Goal: Find specific page/section: Find specific page/section

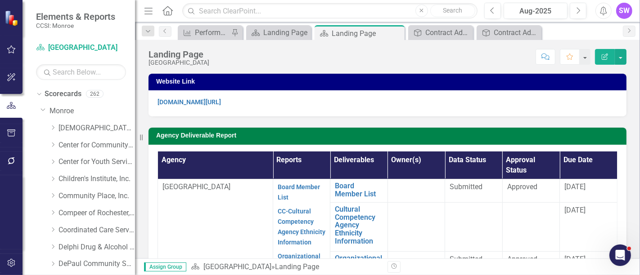
scroll to position [400, 0]
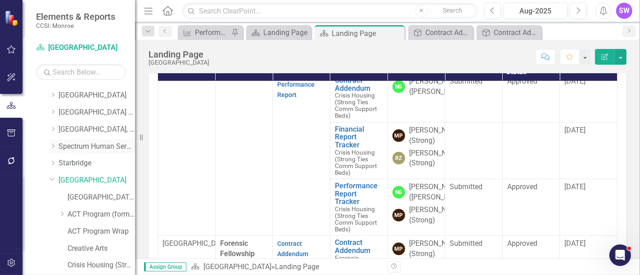
click at [56, 144] on icon "Dropdown" at bounding box center [53, 146] width 7 height 5
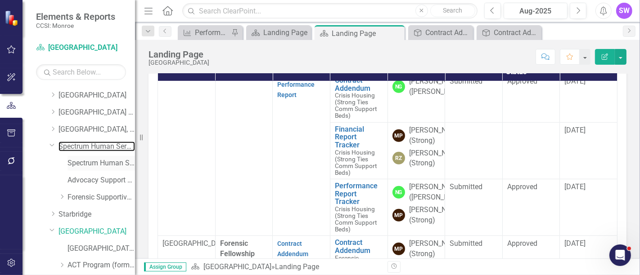
drag, startPoint x: 70, startPoint y: 147, endPoint x: 110, endPoint y: 157, distance: 41.7
click at [71, 147] on link "Spectrum Human Services, Inc." at bounding box center [97, 147] width 77 height 10
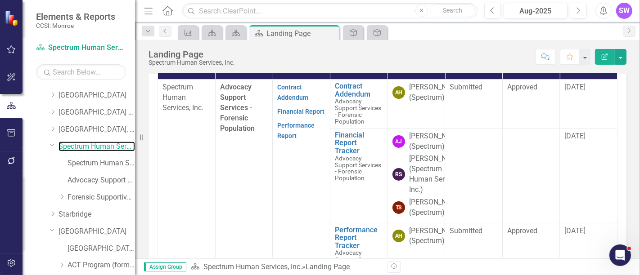
scroll to position [298, 0]
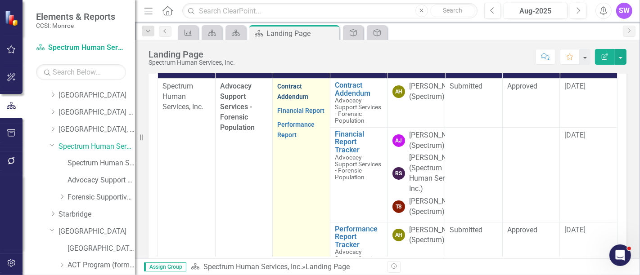
click at [289, 100] on link "Contract Addendum" at bounding box center [292, 92] width 31 height 18
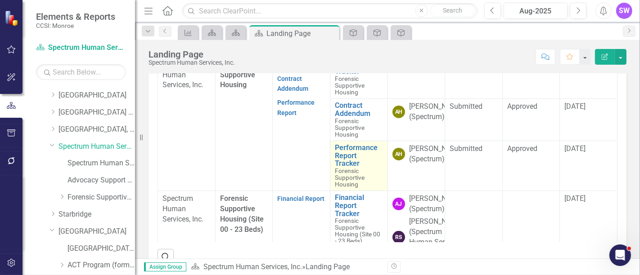
scroll to position [200, 0]
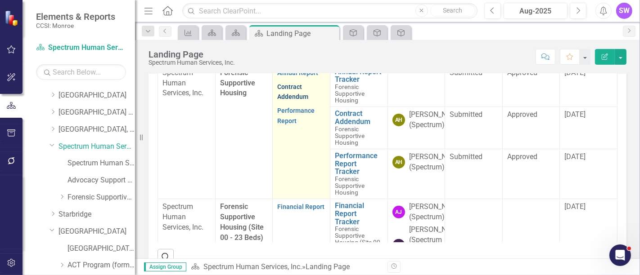
click at [289, 101] on link "Contract Addendum" at bounding box center [292, 92] width 31 height 18
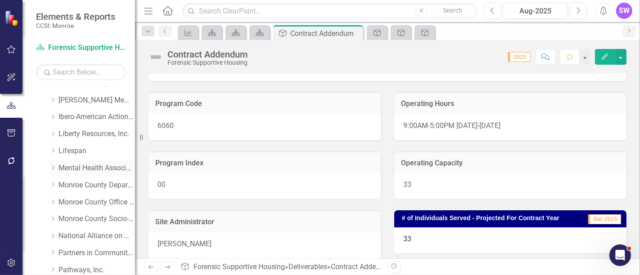
scroll to position [244, 0]
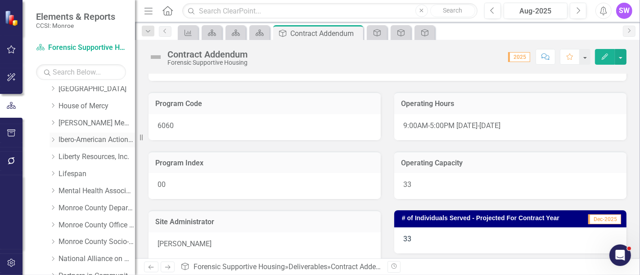
click at [54, 136] on div "Dropdown" at bounding box center [53, 140] width 7 height 8
click at [85, 140] on link "Ibero-American Action League, Inc." at bounding box center [97, 140] width 77 height 10
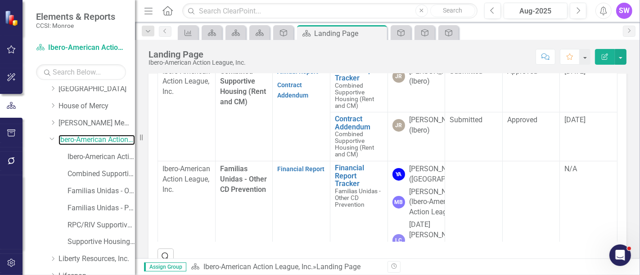
scroll to position [307, 0]
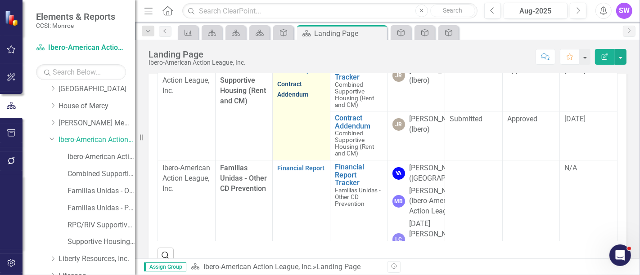
click at [289, 98] on link "Contract Addendum" at bounding box center [292, 90] width 31 height 18
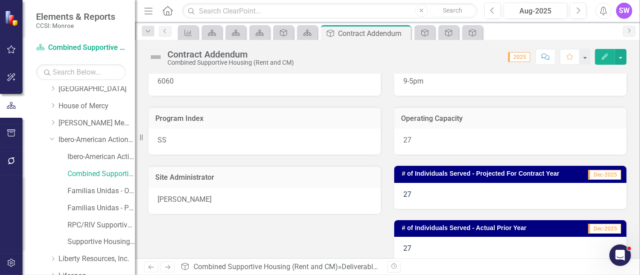
scroll to position [150, 0]
